Goal: Task Accomplishment & Management: Manage account settings

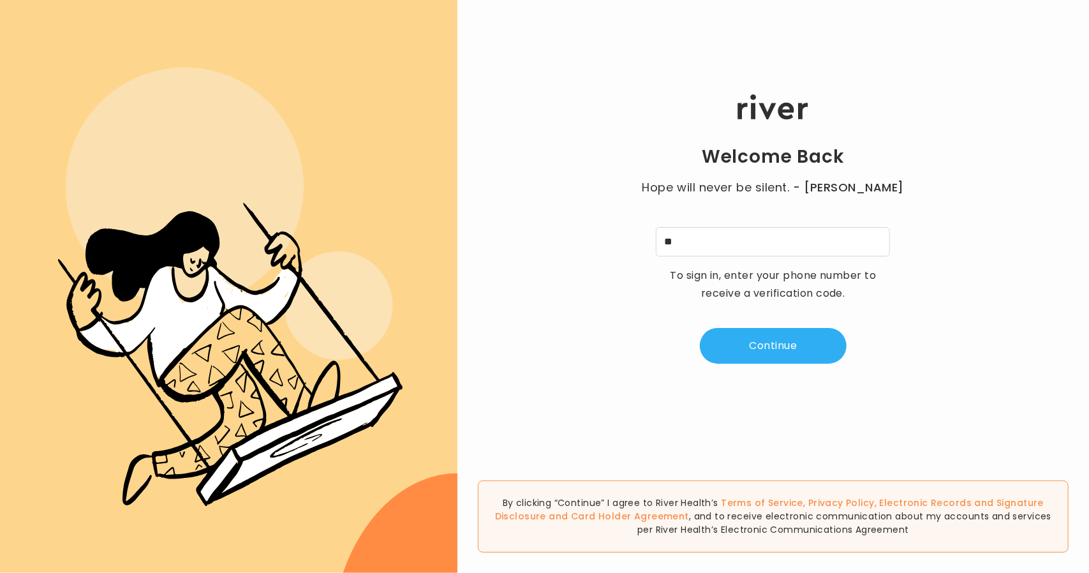
type input "*"
type input "**********"
click at [798, 360] on button "Continue" at bounding box center [773, 346] width 147 height 36
click at [712, 240] on input "tel" at bounding box center [709, 241] width 29 height 29
click at [665, 220] on div "Welcome Back Hope will never be silent. - Harvey Milk A 4 digit code was sent t…" at bounding box center [773, 229] width 632 height 344
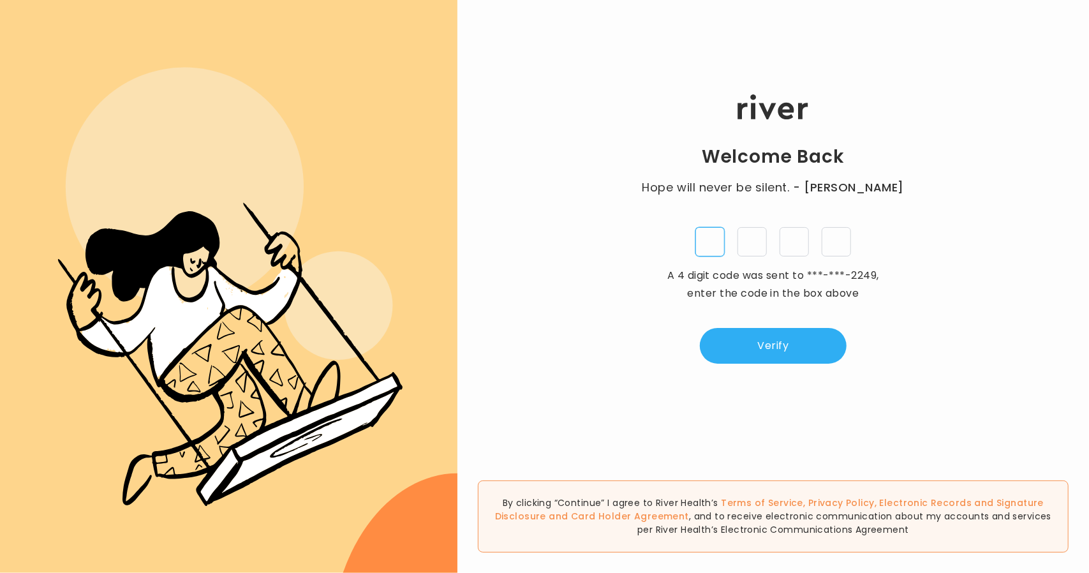
click at [703, 237] on input "tel" at bounding box center [709, 241] width 29 height 29
click at [710, 211] on div "Welcome Back Hope will never be silent. - Harvey Milk A 4 digit code was sent t…" at bounding box center [773, 229] width 632 height 344
click at [709, 237] on input "tel" at bounding box center [709, 241] width 29 height 29
type input "*"
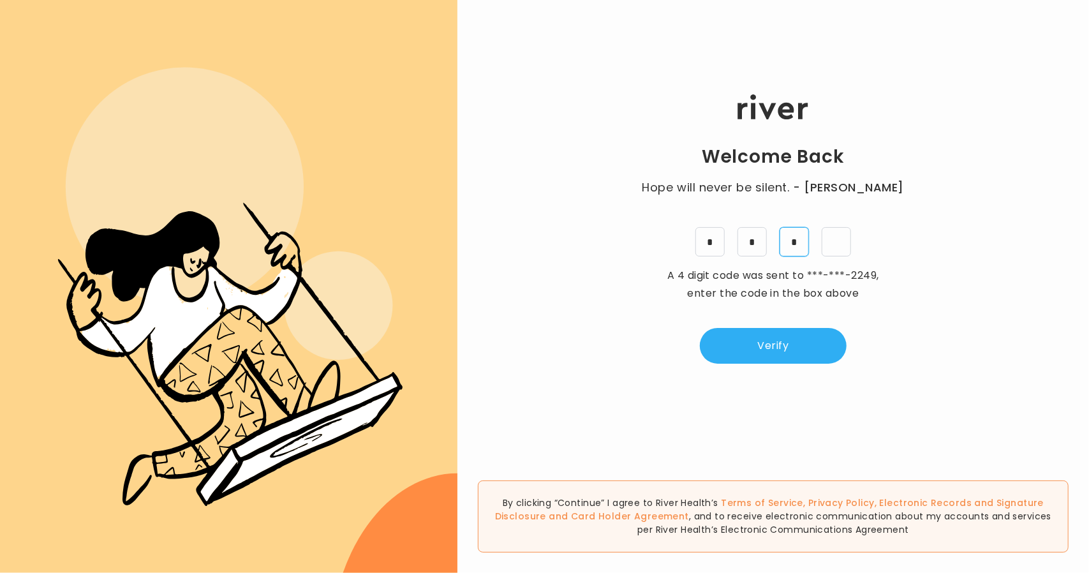
type input "*"
click at [741, 335] on button "Verify" at bounding box center [773, 346] width 147 height 36
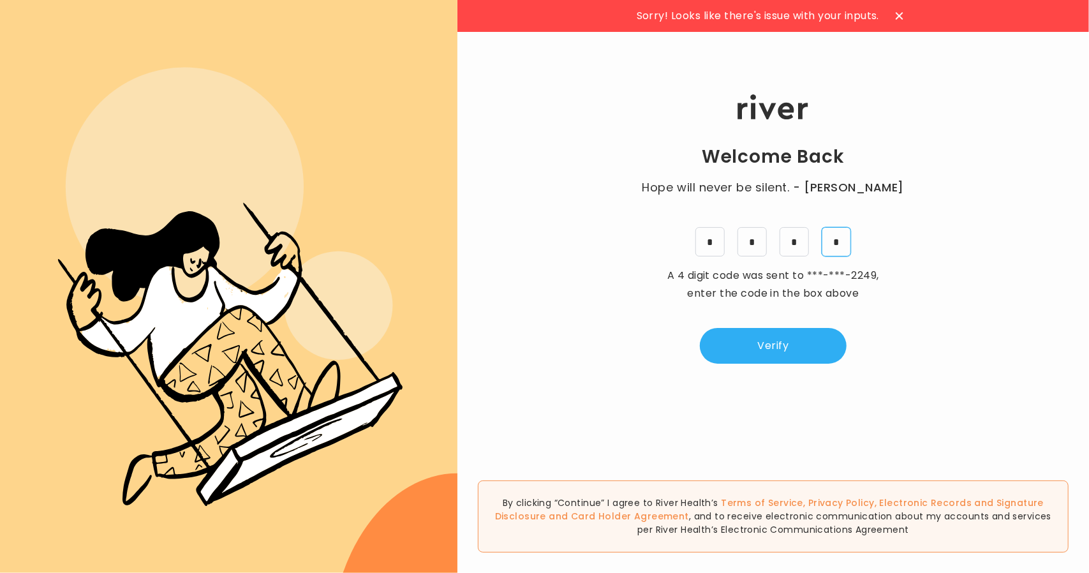
click at [843, 244] on input "*" at bounding box center [836, 241] width 29 height 29
type input "*"
click at [787, 348] on button "Verify" at bounding box center [773, 346] width 147 height 36
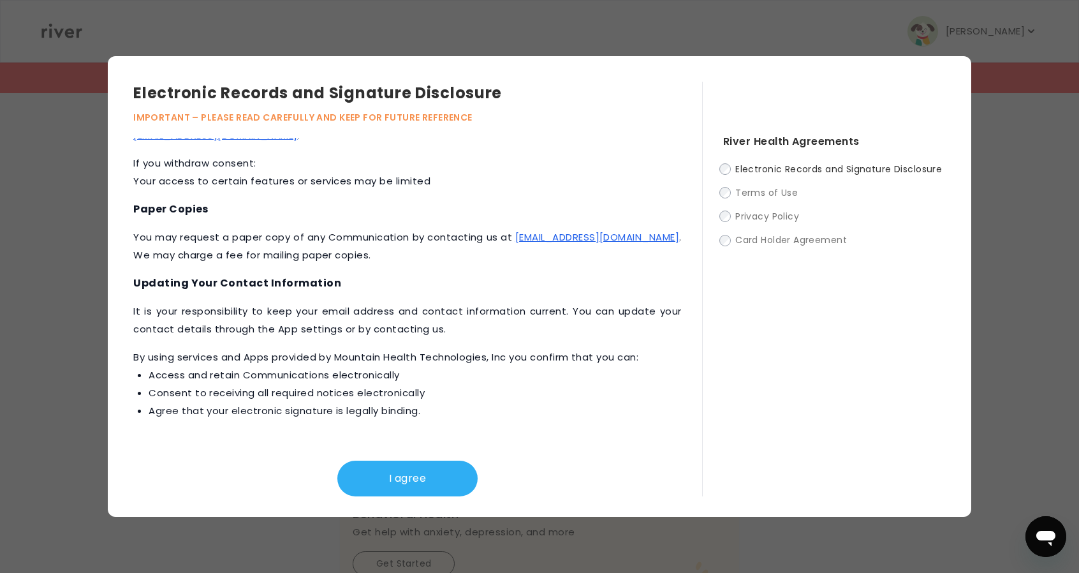
scroll to position [397, 0]
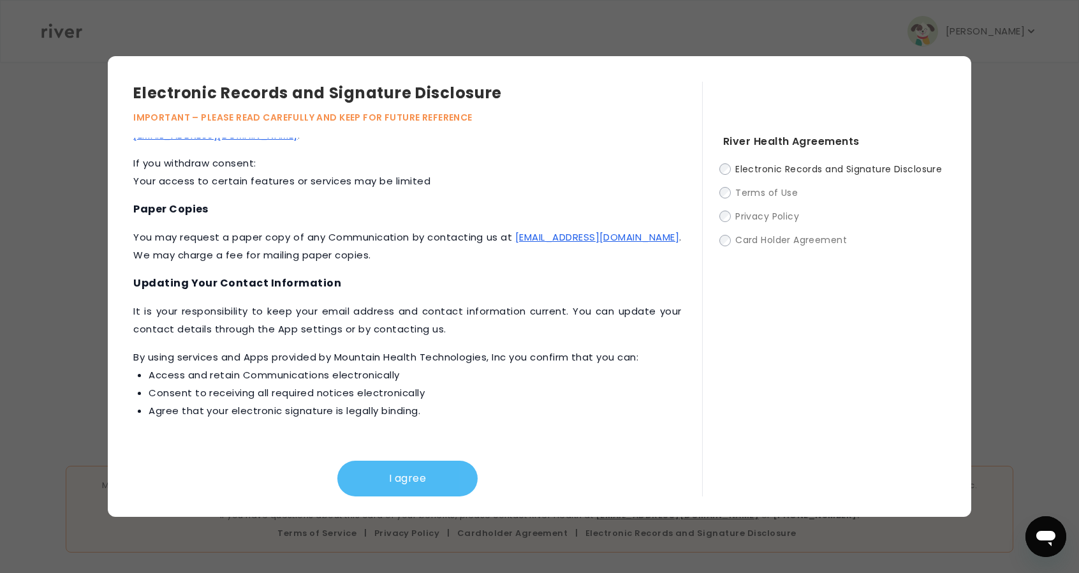
click at [415, 471] on button "I agree" at bounding box center [407, 479] width 140 height 36
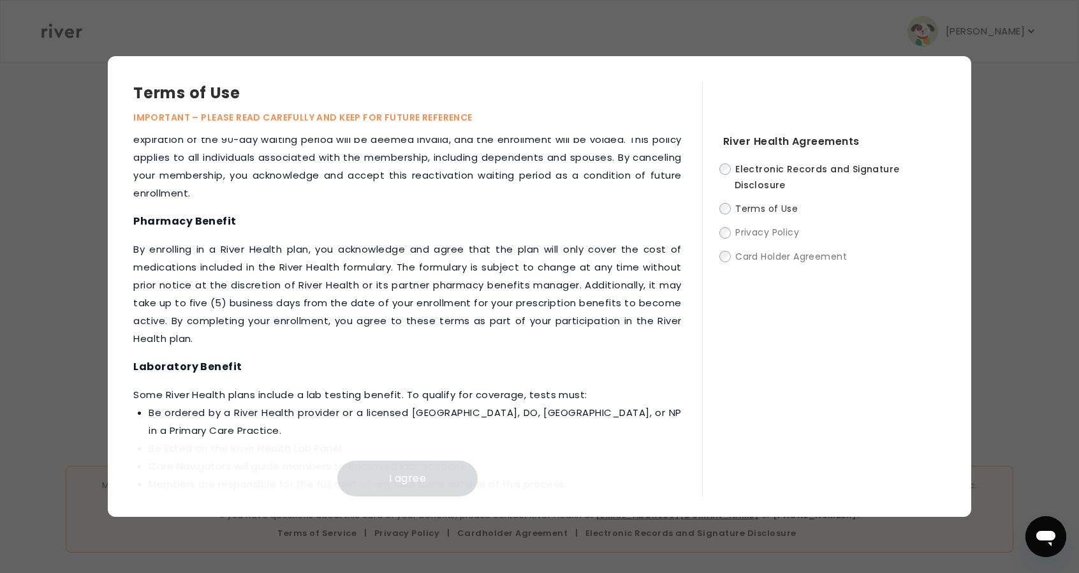
scroll to position [1499, 0]
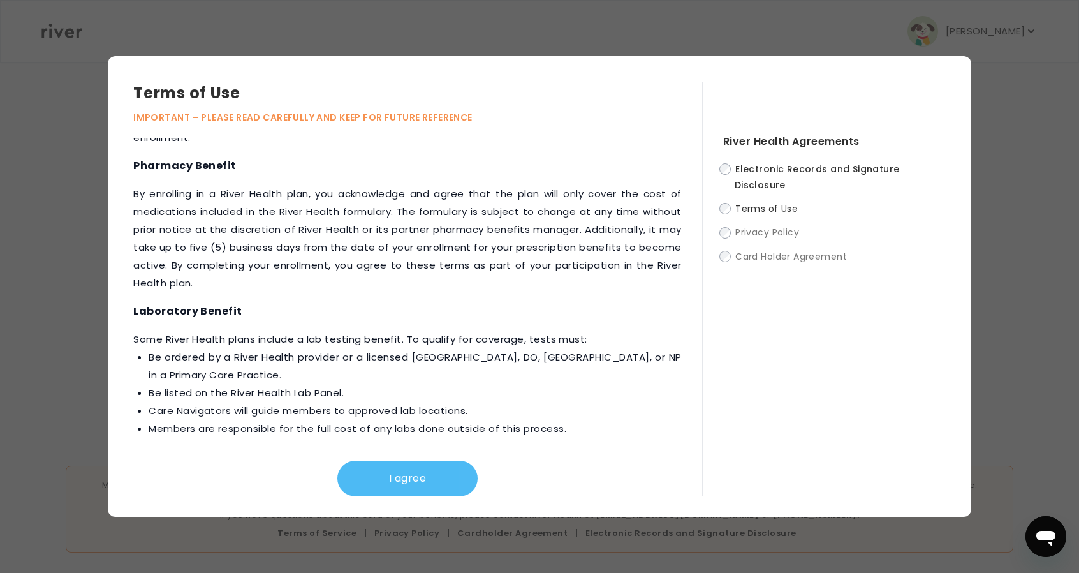
click at [410, 474] on button "I agree" at bounding box center [407, 479] width 140 height 36
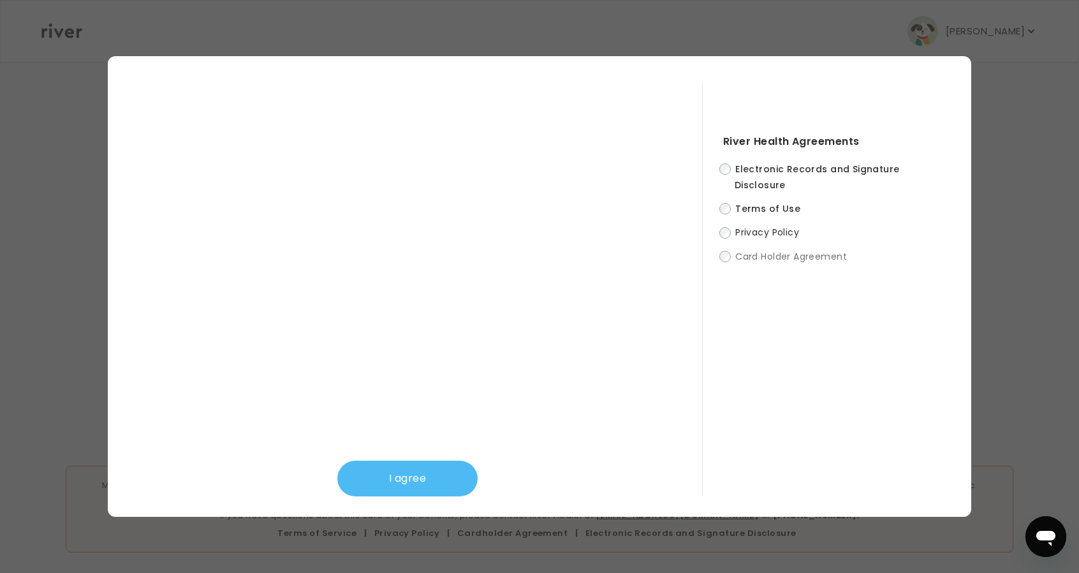
click at [415, 478] on button "I agree" at bounding box center [407, 479] width 140 height 36
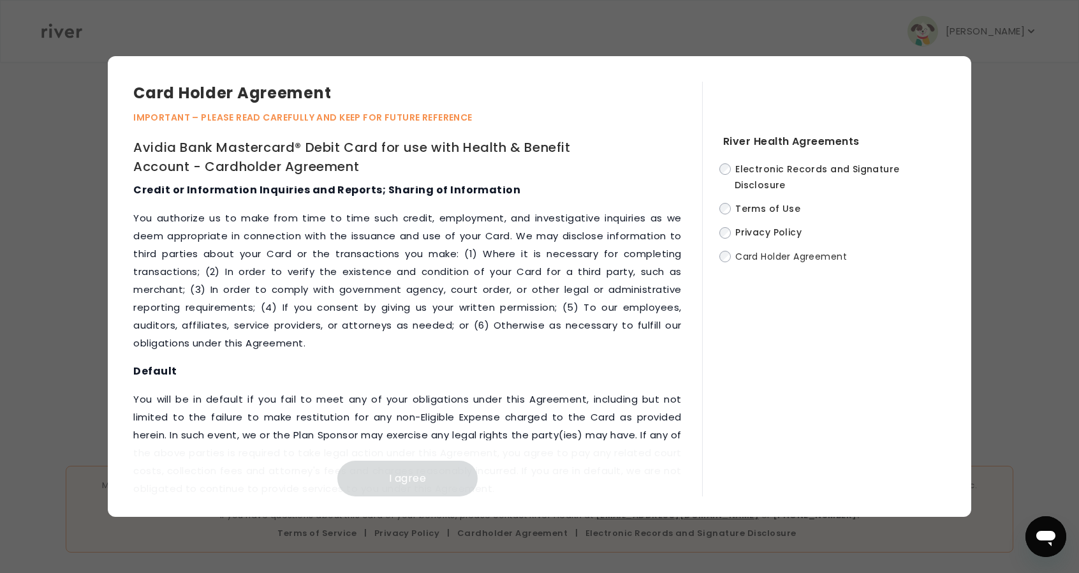
scroll to position [5850, 0]
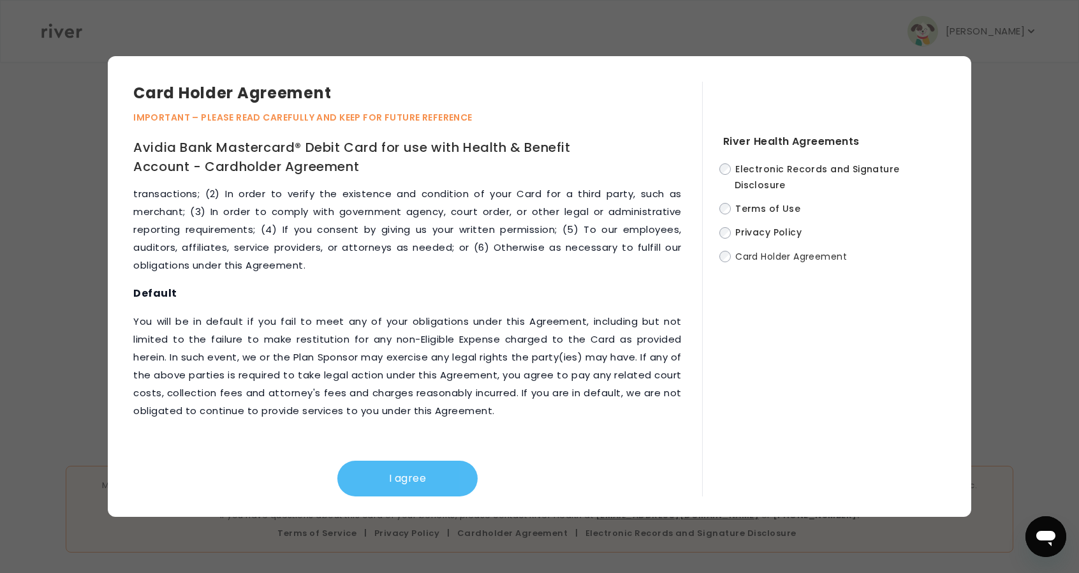
click at [436, 466] on button "I agree" at bounding box center [407, 479] width 140 height 36
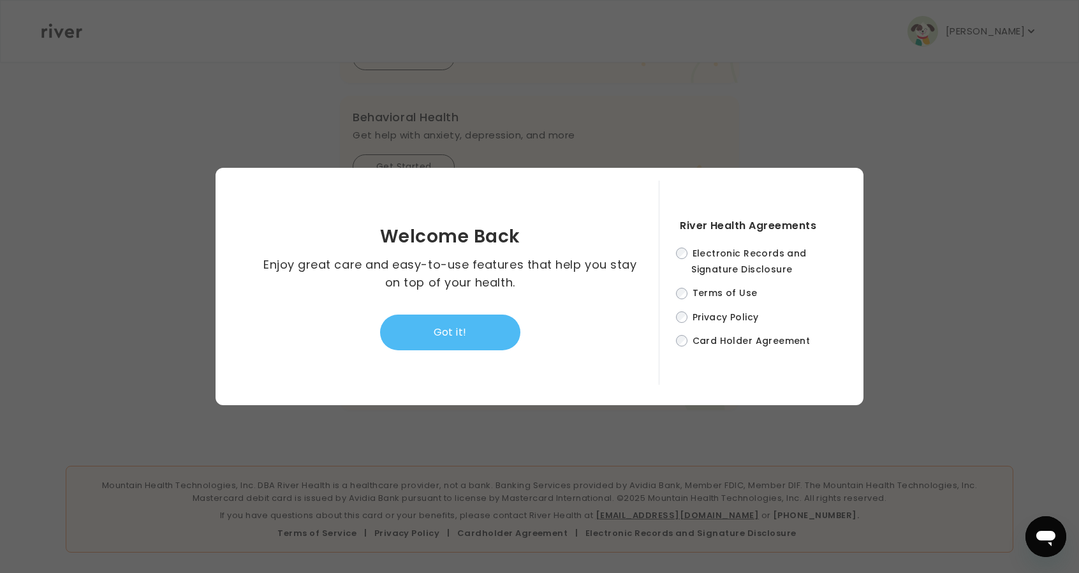
click at [441, 333] on button "Got it!" at bounding box center [450, 333] width 140 height 36
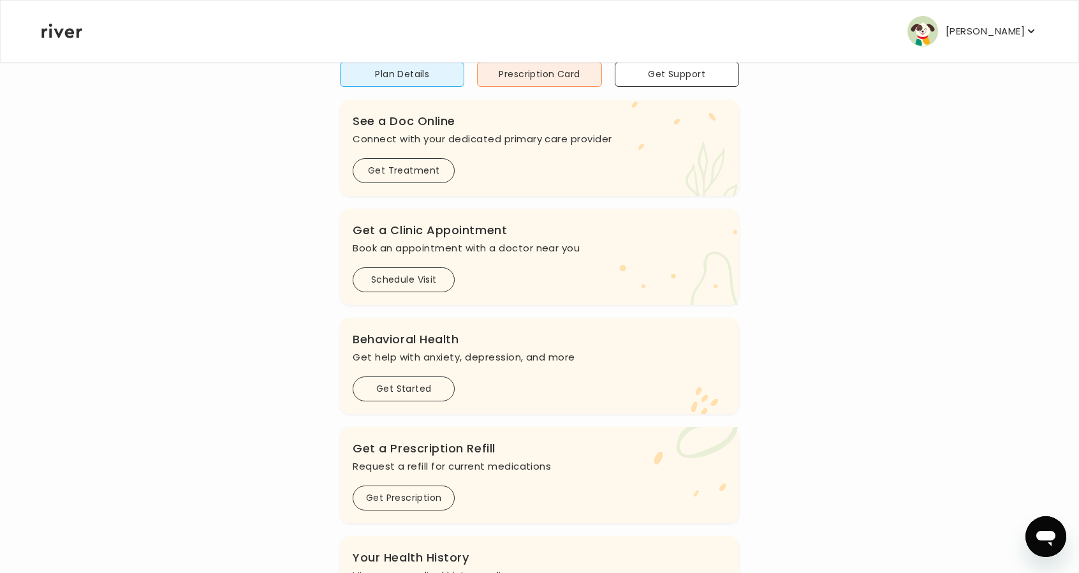
scroll to position [0, 0]
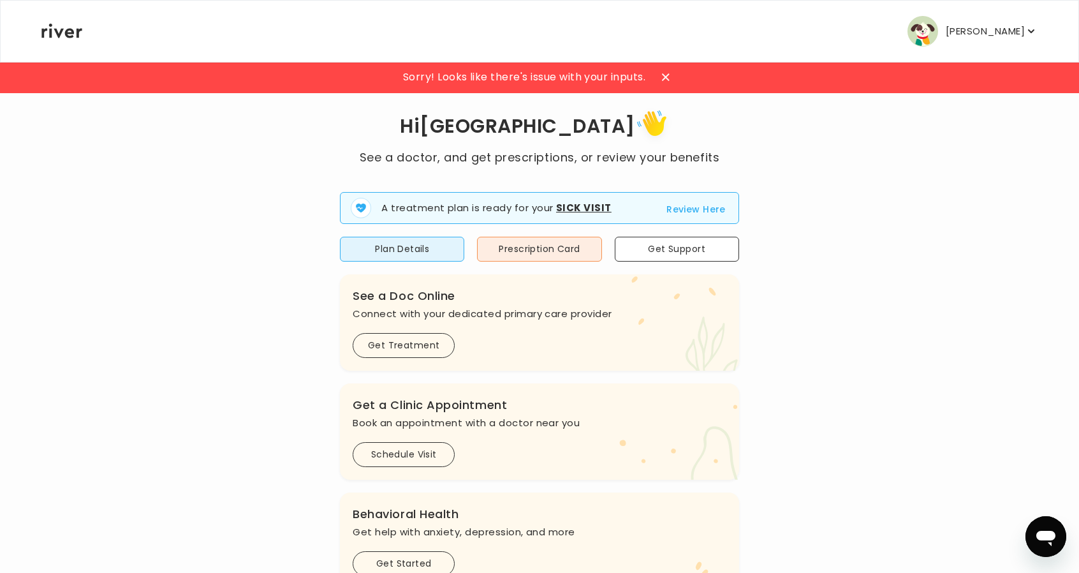
click at [662, 75] on div at bounding box center [666, 77] width 20 height 20
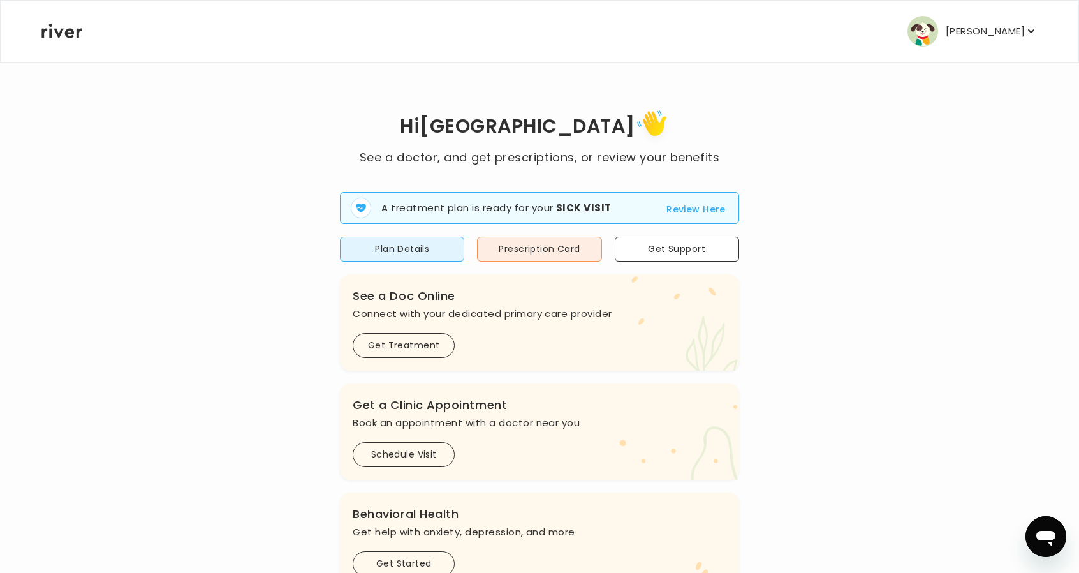
click at [959, 33] on p "Alexandria Ahlert" at bounding box center [985, 31] width 79 height 18
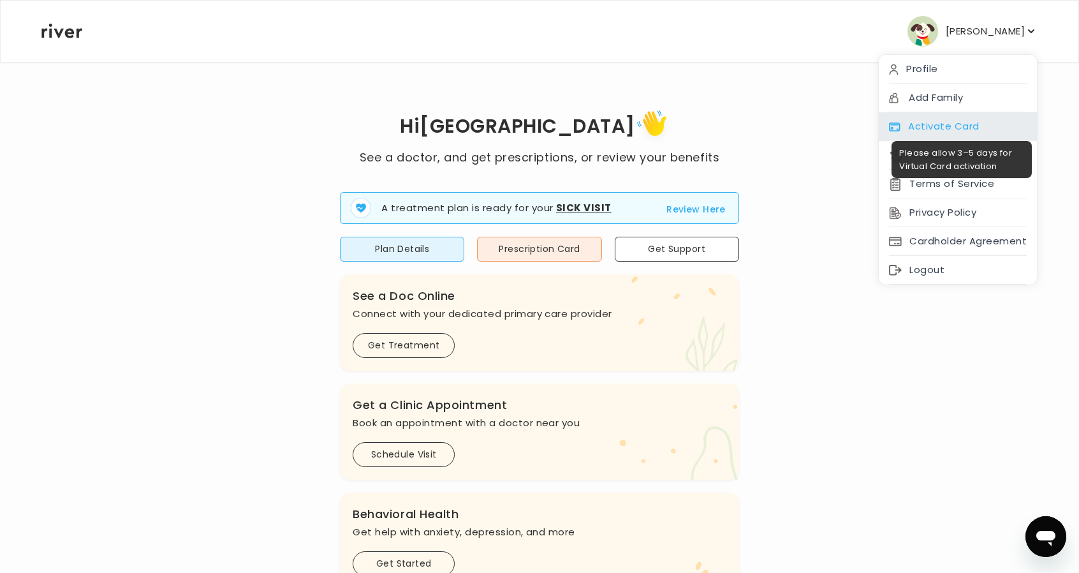
click at [942, 129] on div "Activate Card" at bounding box center [958, 126] width 158 height 29
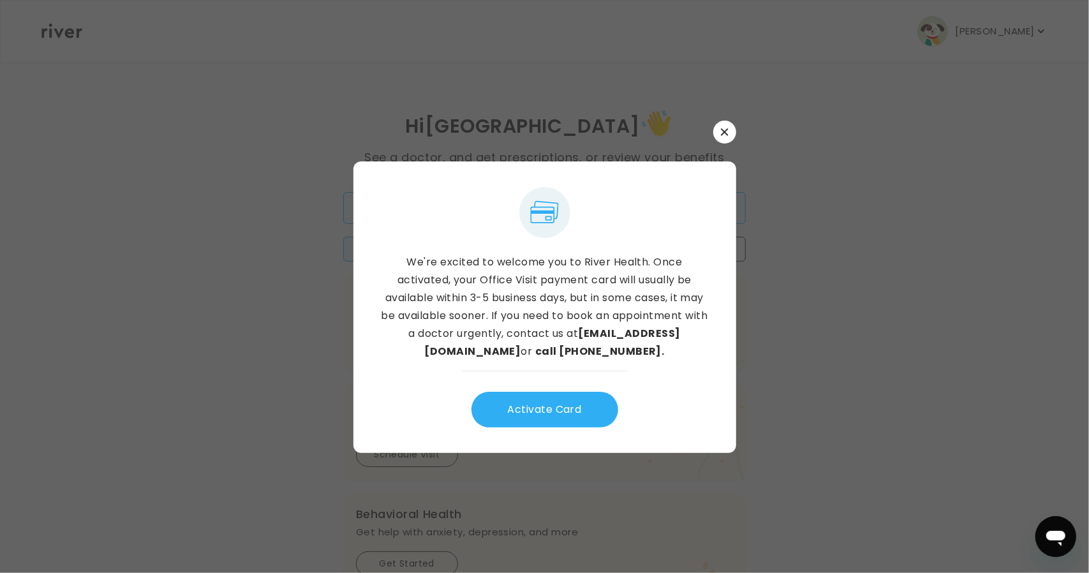
click at [727, 138] on button "button" at bounding box center [724, 132] width 23 height 23
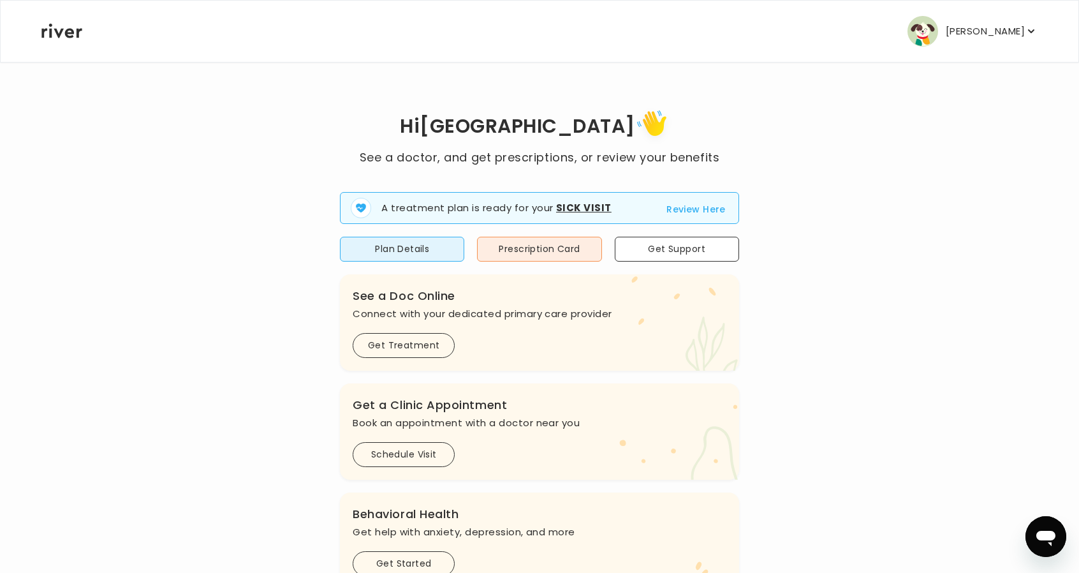
click at [999, 27] on p "Alexandria Ahlert" at bounding box center [985, 31] width 79 height 18
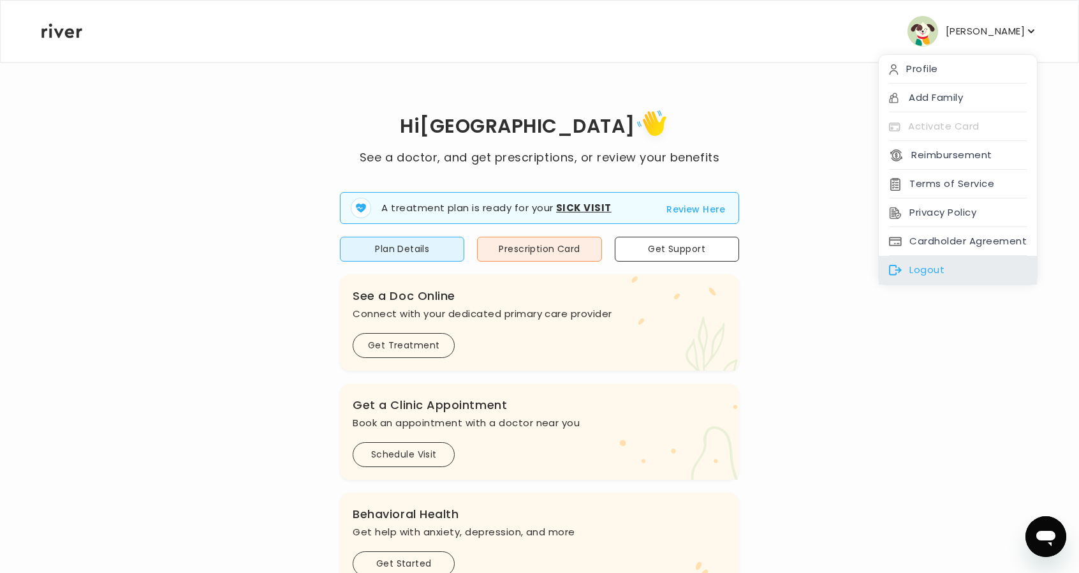
click at [930, 262] on div "Logout" at bounding box center [958, 270] width 158 height 29
